Goal: Information Seeking & Learning: Learn about a topic

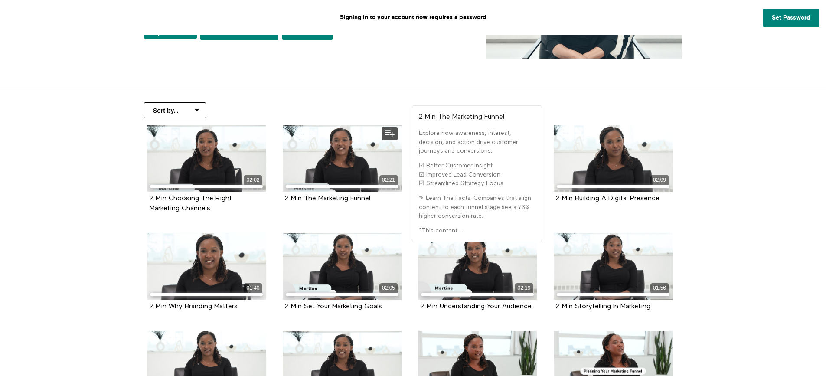
scroll to position [173, 0]
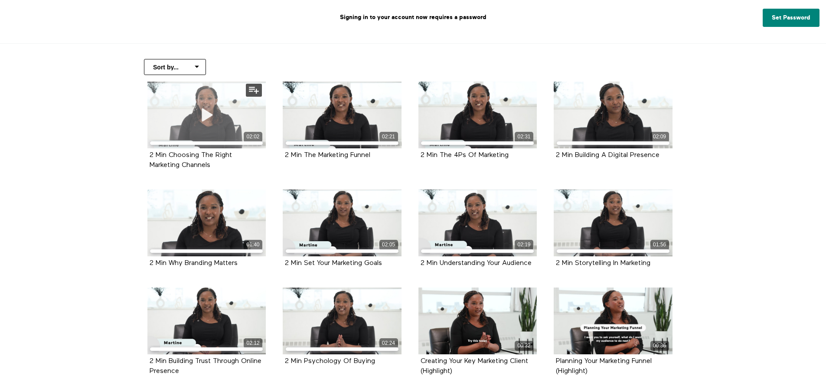
click at [227, 119] on div "02:02" at bounding box center [206, 115] width 119 height 67
